Goal: Find specific page/section: Find specific page/section

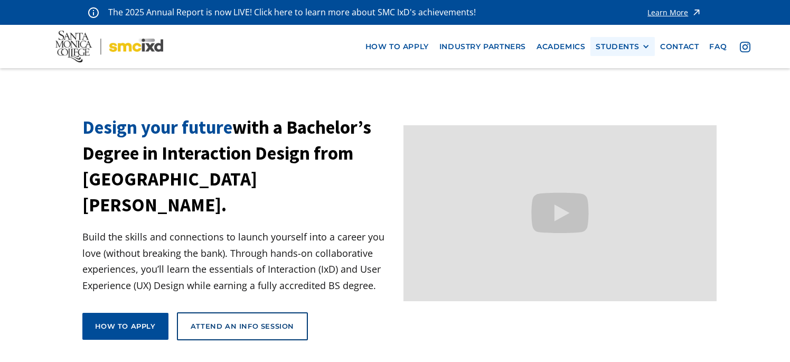
click at [625, 44] on div "STUDENTS" at bounding box center [617, 46] width 43 height 9
click at [629, 86] on link "Current Students" at bounding box center [643, 86] width 95 height 20
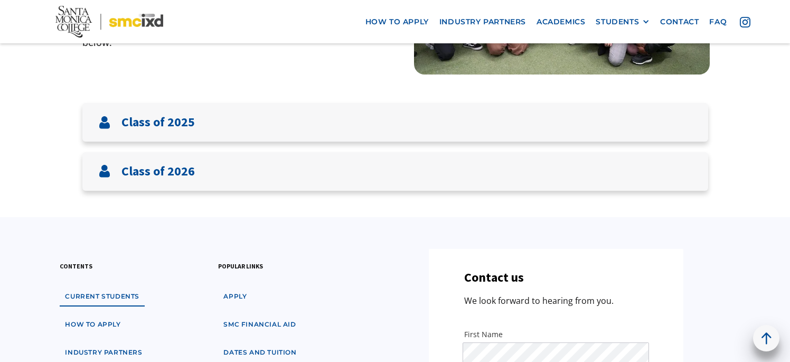
scroll to position [216, 0]
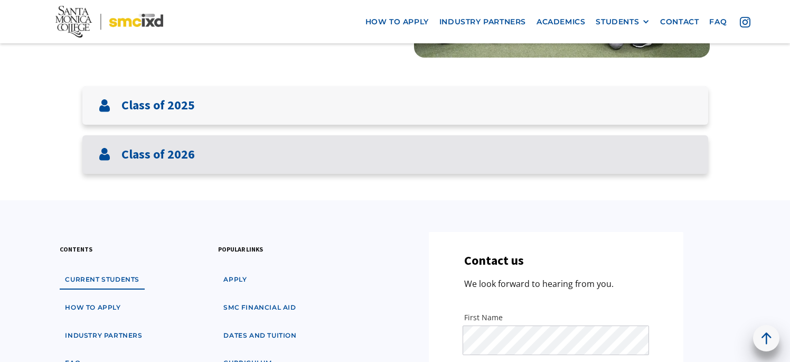
click at [526, 163] on div "Class of 2026" at bounding box center [395, 154] width 626 height 39
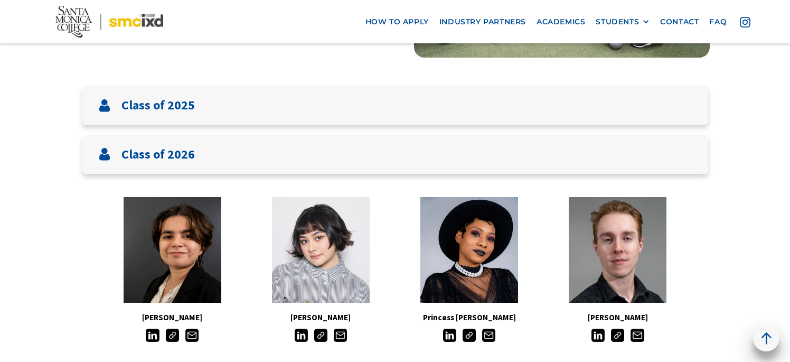
click at [321, 335] on img at bounding box center [320, 335] width 13 height 13
click at [468, 339] on img at bounding box center [469, 335] width 13 height 13
click at [172, 341] on img at bounding box center [172, 335] width 13 height 13
